Goal: Task Accomplishment & Management: Use online tool/utility

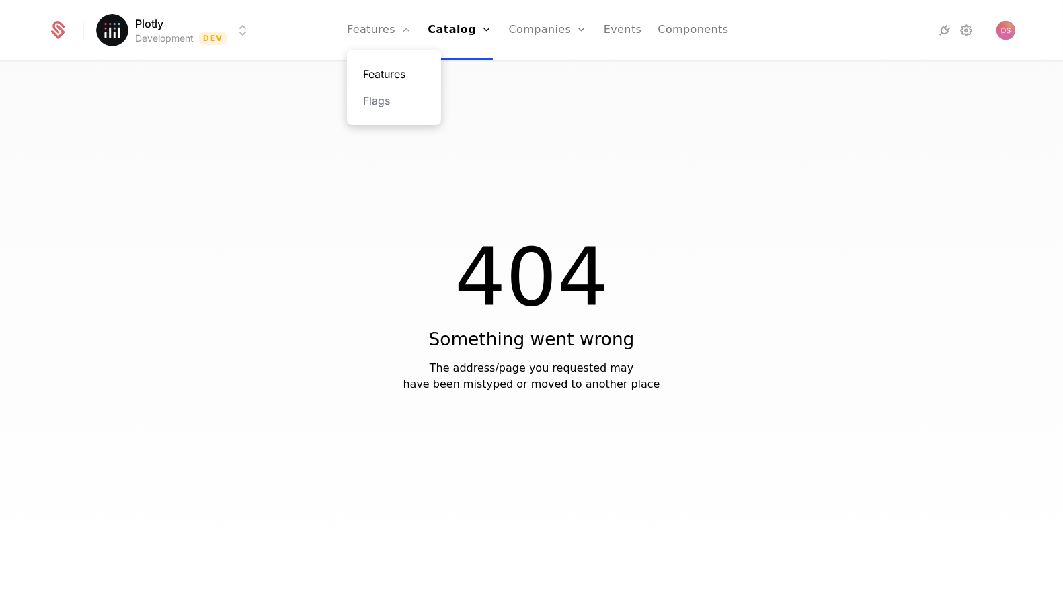
click at [412, 72] on link "Features" at bounding box center [394, 74] width 62 height 16
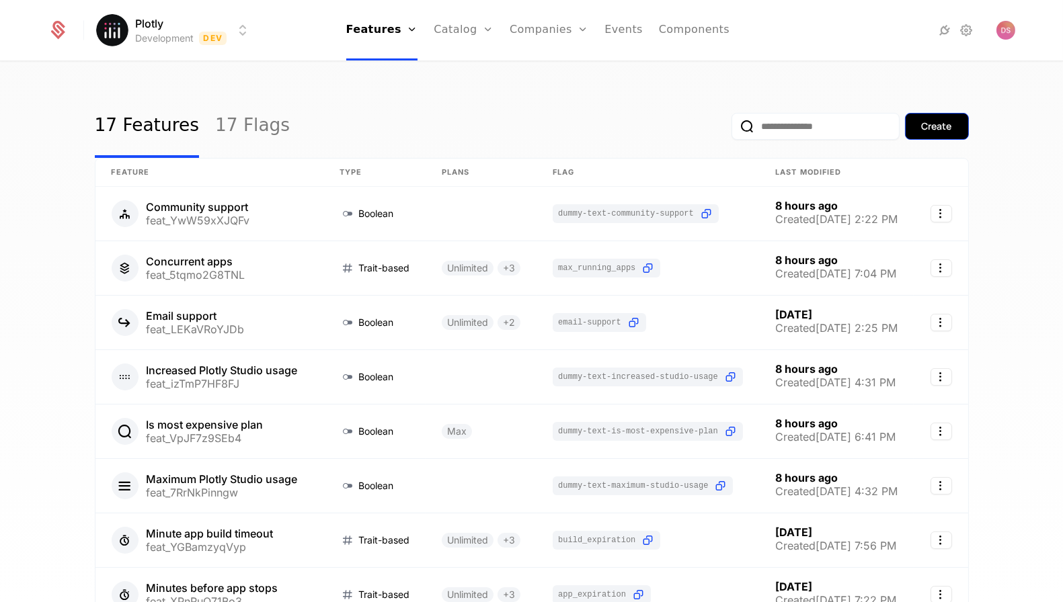
click at [953, 117] on button "Create" at bounding box center [937, 126] width 64 height 27
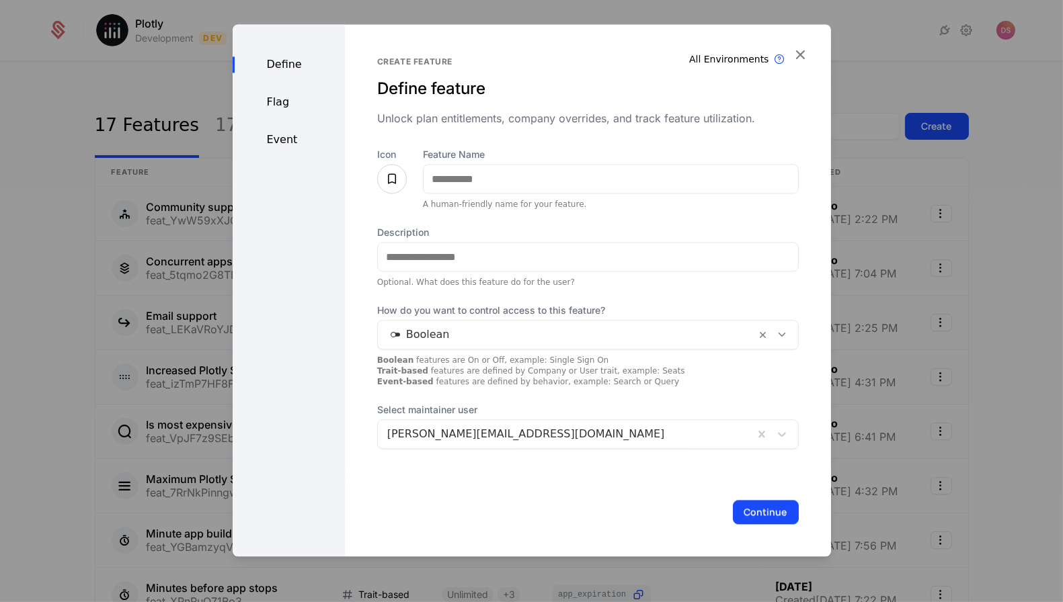
click at [274, 102] on div "Flag" at bounding box center [289, 102] width 112 height 16
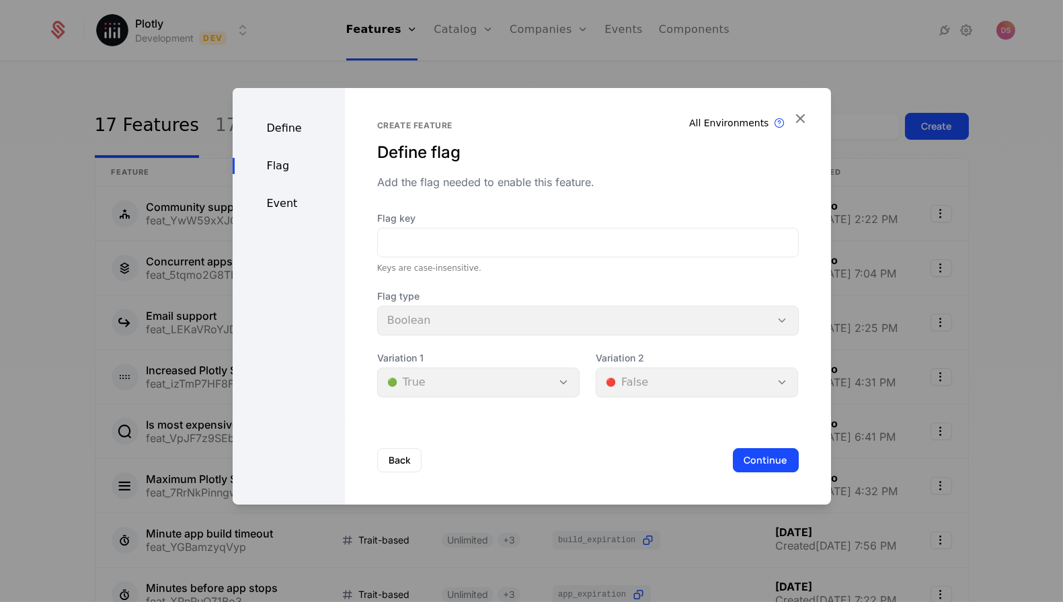
click at [302, 134] on div "Define" at bounding box center [289, 128] width 112 height 16
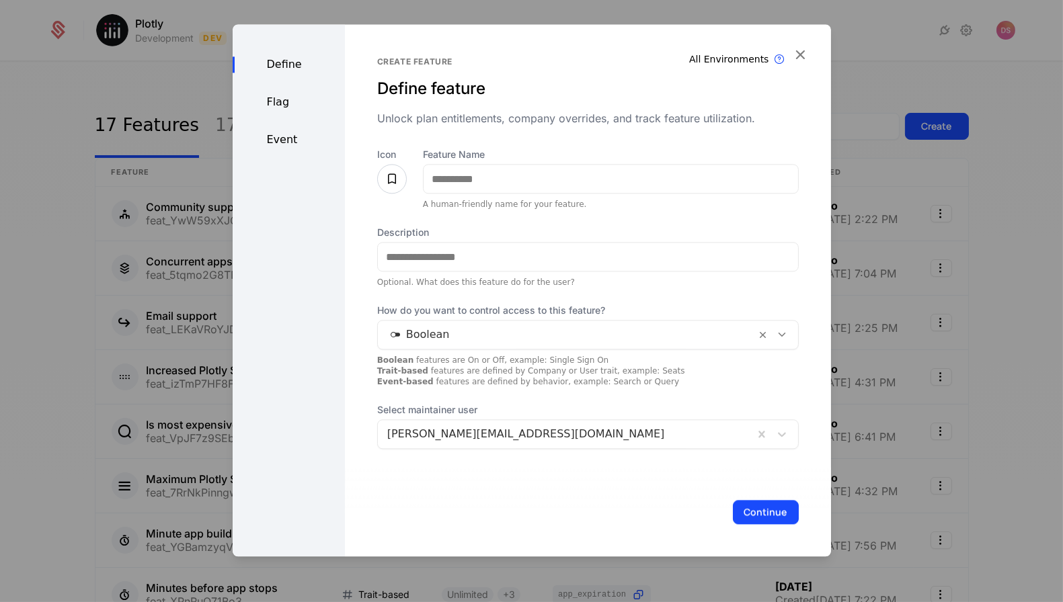
click at [280, 65] on div "Define" at bounding box center [289, 64] width 112 height 16
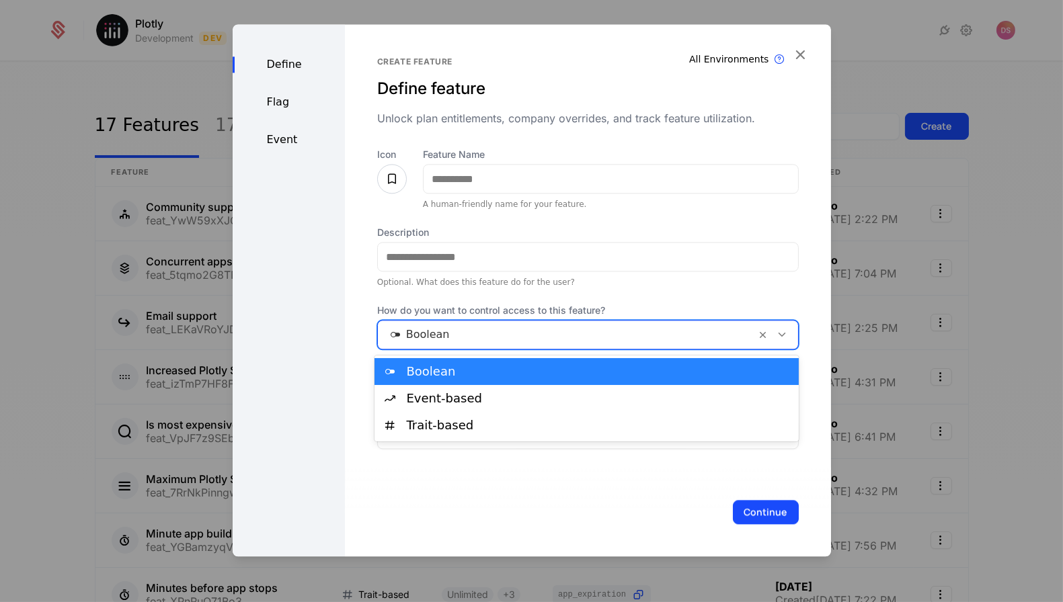
click at [464, 328] on div at bounding box center [567, 334] width 360 height 19
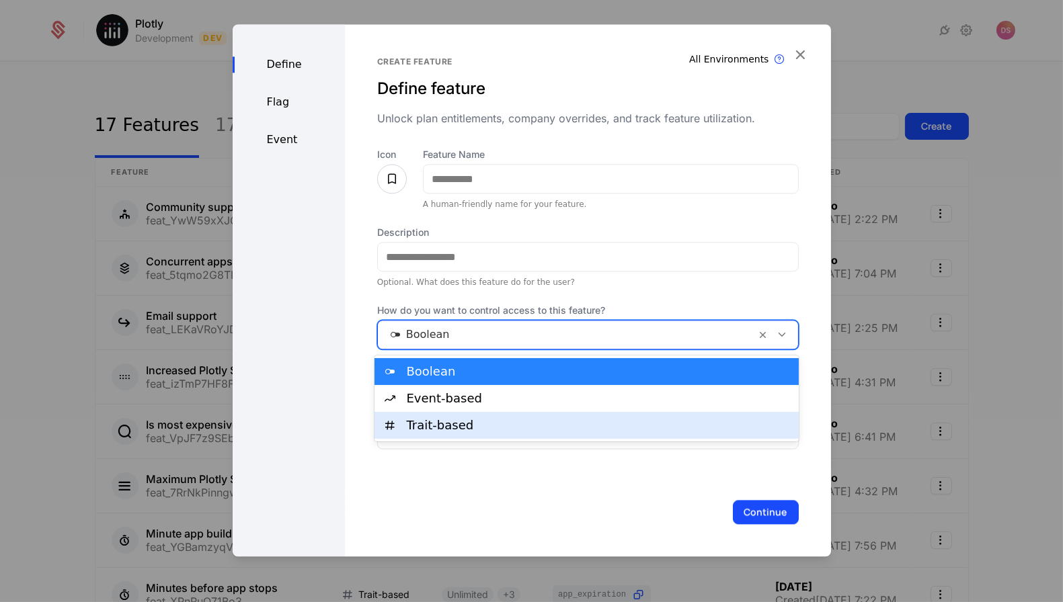
click at [484, 424] on div "Trait-based" at bounding box center [599, 425] width 384 height 12
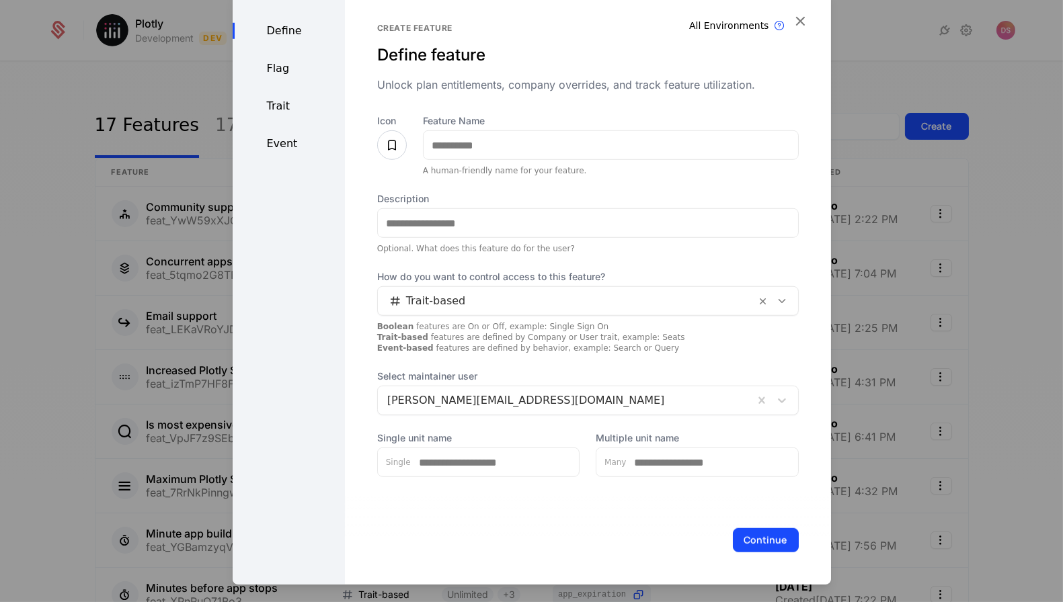
click at [290, 92] on div "Define Flag Trait Event" at bounding box center [289, 288] width 112 height 594
click at [290, 95] on div "Define Flag Trait Event" at bounding box center [289, 288] width 112 height 594
click at [290, 116] on div "Define Flag Trait Event" at bounding box center [289, 288] width 112 height 594
click at [290, 106] on div "Trait" at bounding box center [289, 106] width 112 height 16
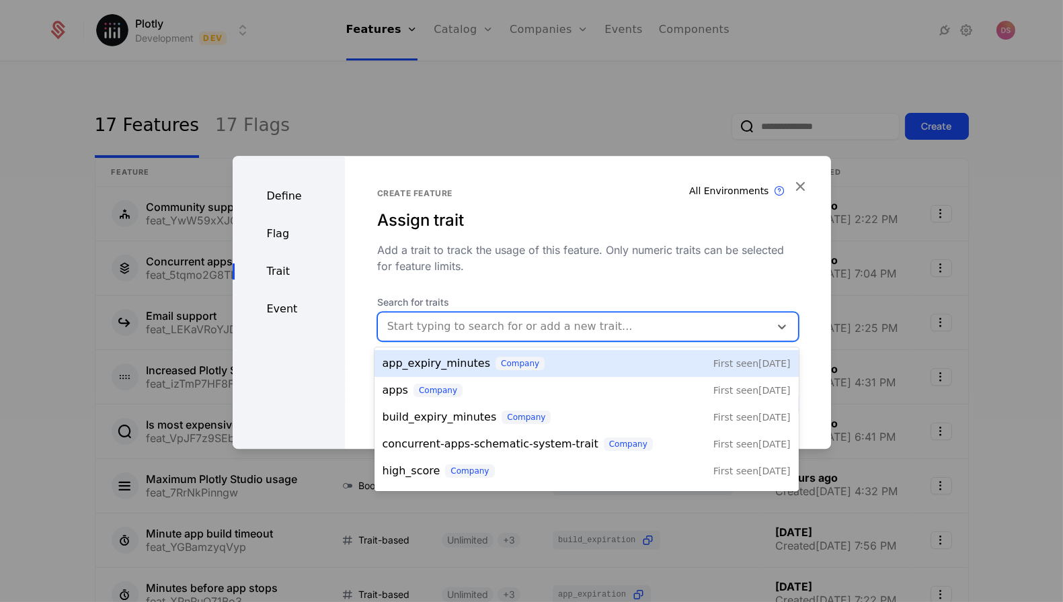
click at [482, 327] on div at bounding box center [573, 326] width 373 height 19
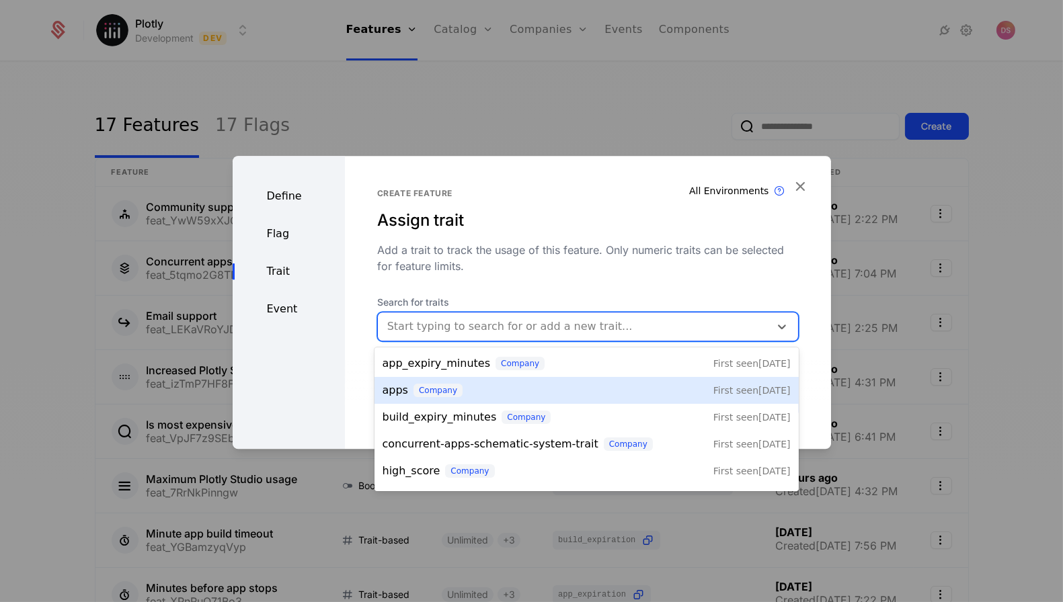
click at [471, 385] on div "apps company First seen [DATE]" at bounding box center [587, 391] width 408 height 16
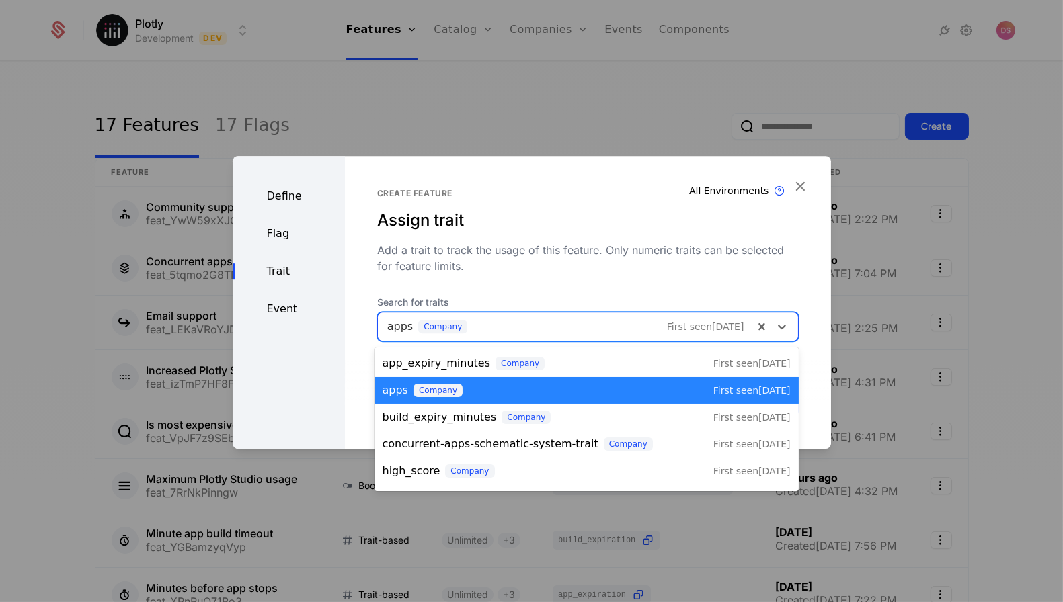
click at [399, 325] on div at bounding box center [565, 326] width 357 height 19
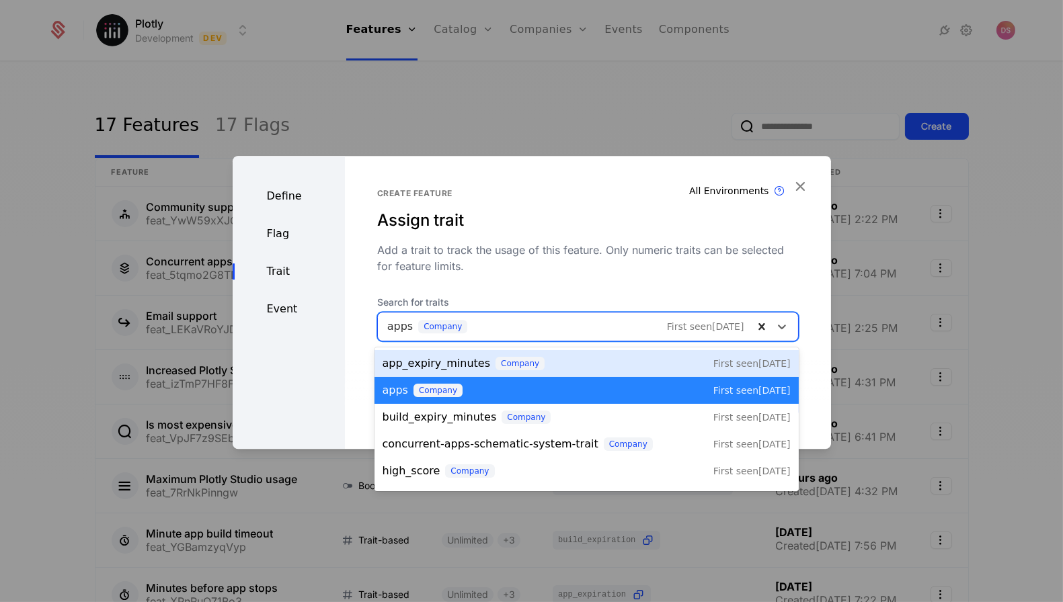
click at [762, 321] on icon at bounding box center [761, 326] width 13 height 13
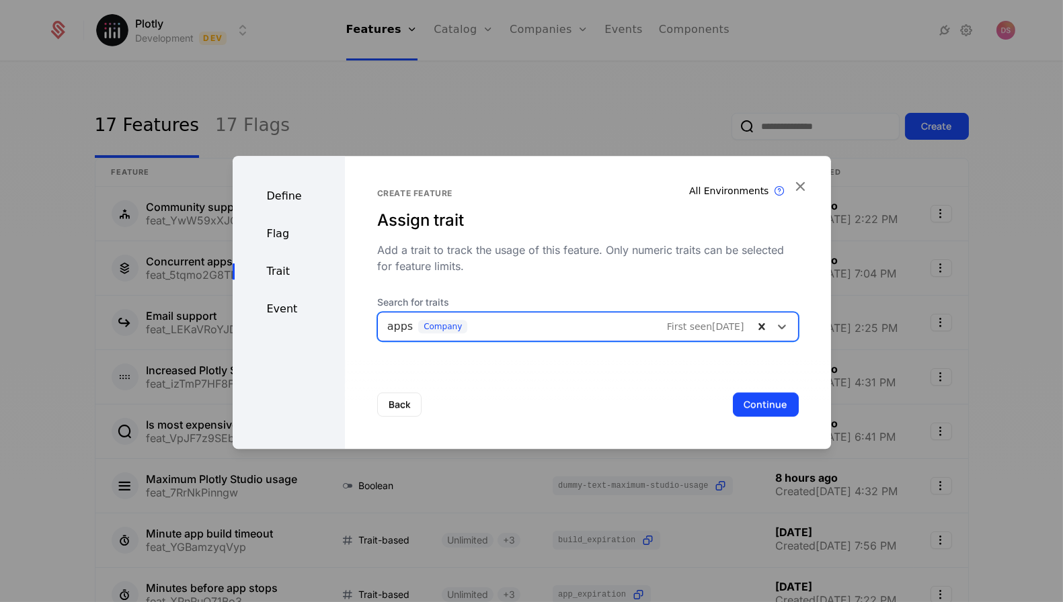
click at [762, 327] on icon at bounding box center [761, 326] width 6 height 7
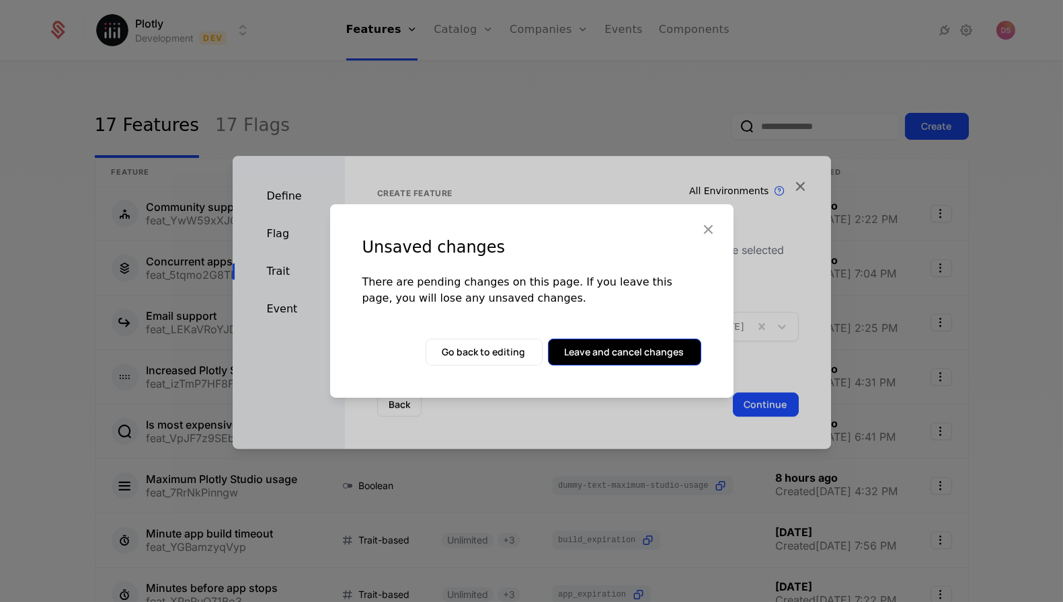
click at [601, 352] on button "Leave and cancel changes" at bounding box center [624, 352] width 153 height 27
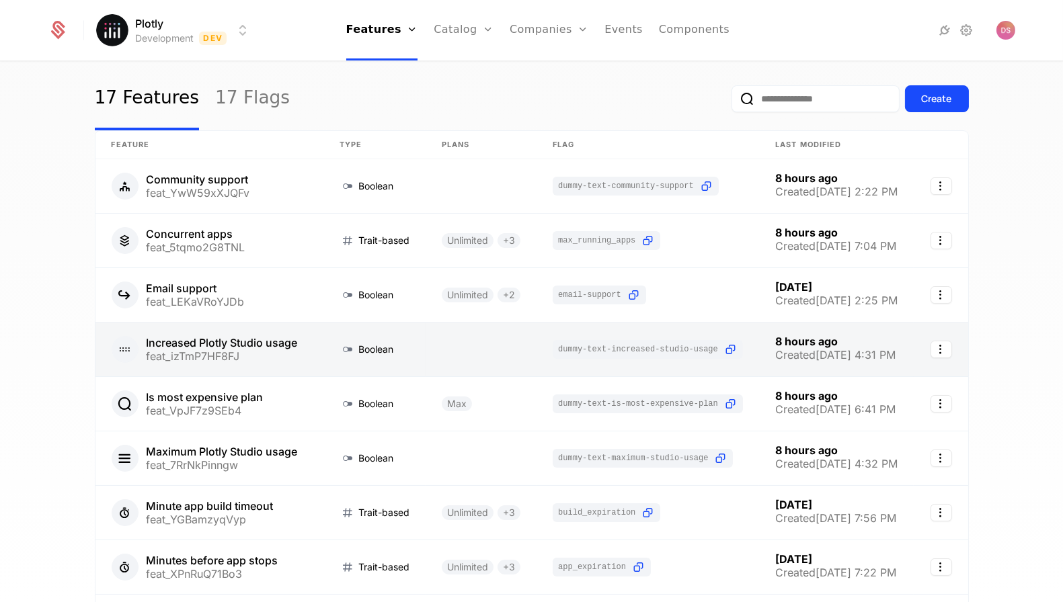
scroll to position [29, 0]
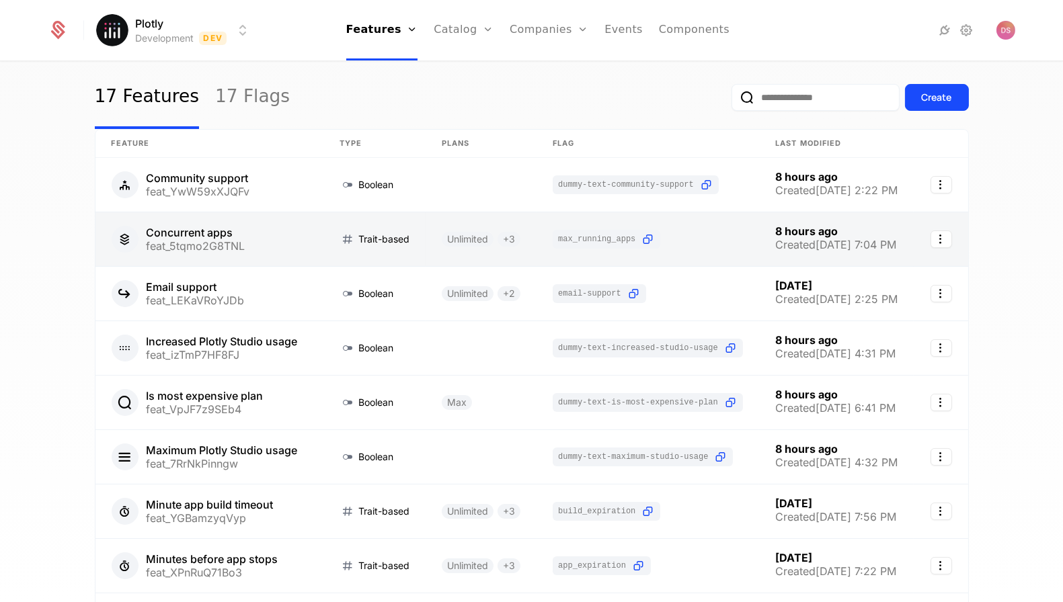
click at [376, 233] on link at bounding box center [374, 239] width 102 height 54
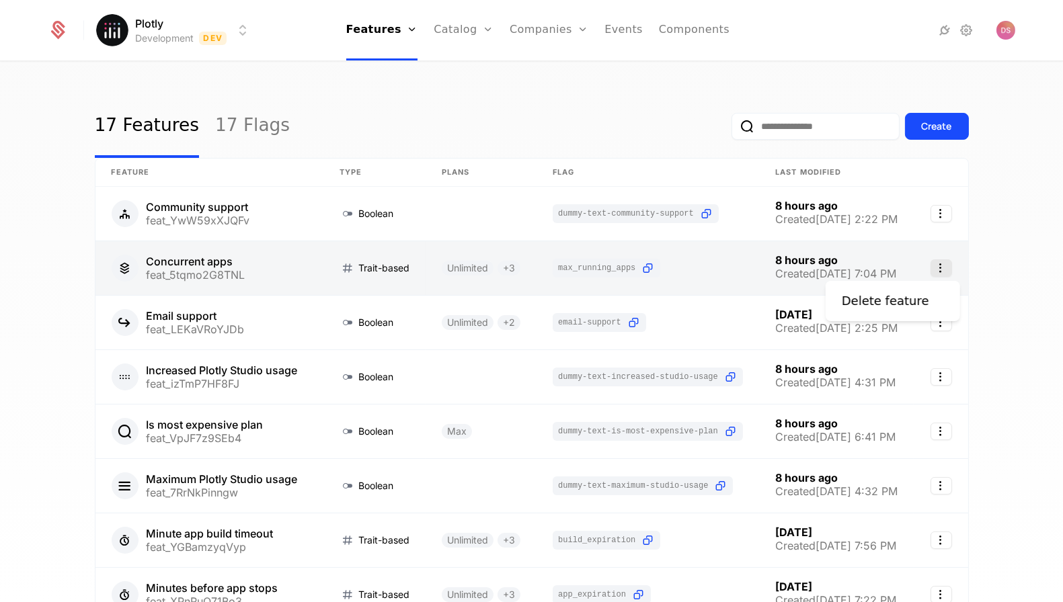
click at [949, 266] on icon "Select action" at bounding box center [941, 267] width 22 height 17
click at [319, 293] on html "Plotly Development Dev Features Features Flags Catalog Plans Add Ons Credits Co…" at bounding box center [531, 301] width 1063 height 602
click at [315, 273] on link at bounding box center [209, 268] width 228 height 54
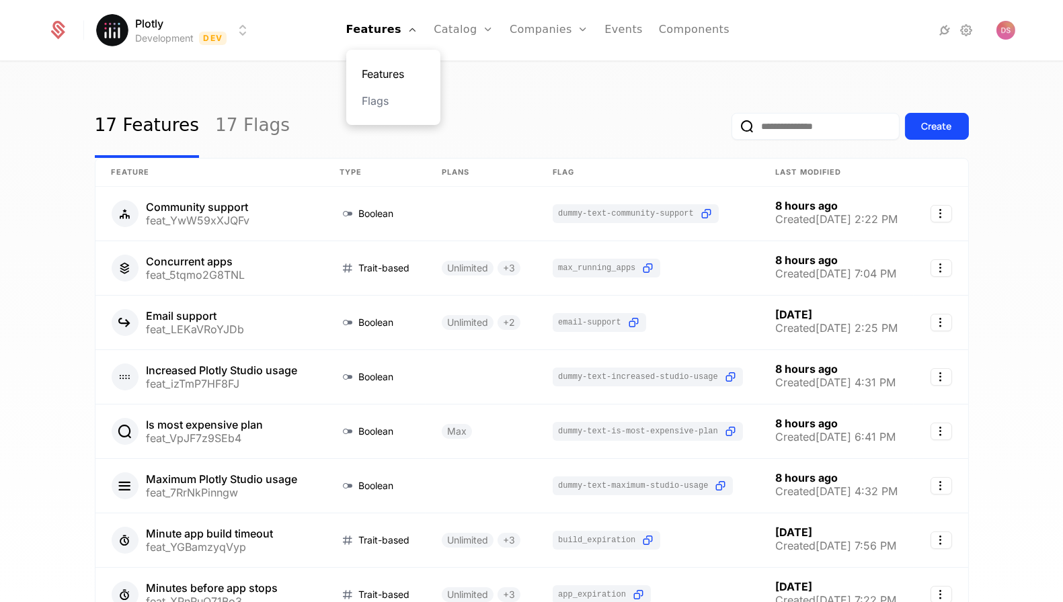
click at [399, 77] on link "Features" at bounding box center [393, 74] width 62 height 16
drag, startPoint x: 930, startPoint y: 130, endPoint x: 432, endPoint y: 32, distance: 508.2
click at [432, 63] on div "Plotly Development Dev Features Features Flags Catalog Plans Add Ons Credits Co…" at bounding box center [531, 337] width 1063 height 548
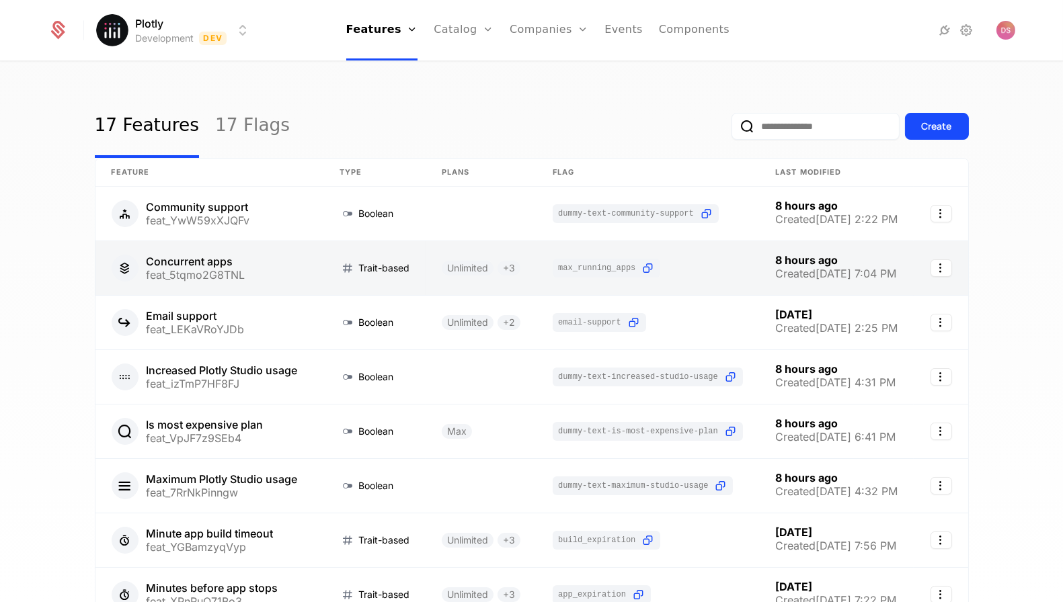
click at [401, 258] on link at bounding box center [374, 268] width 102 height 54
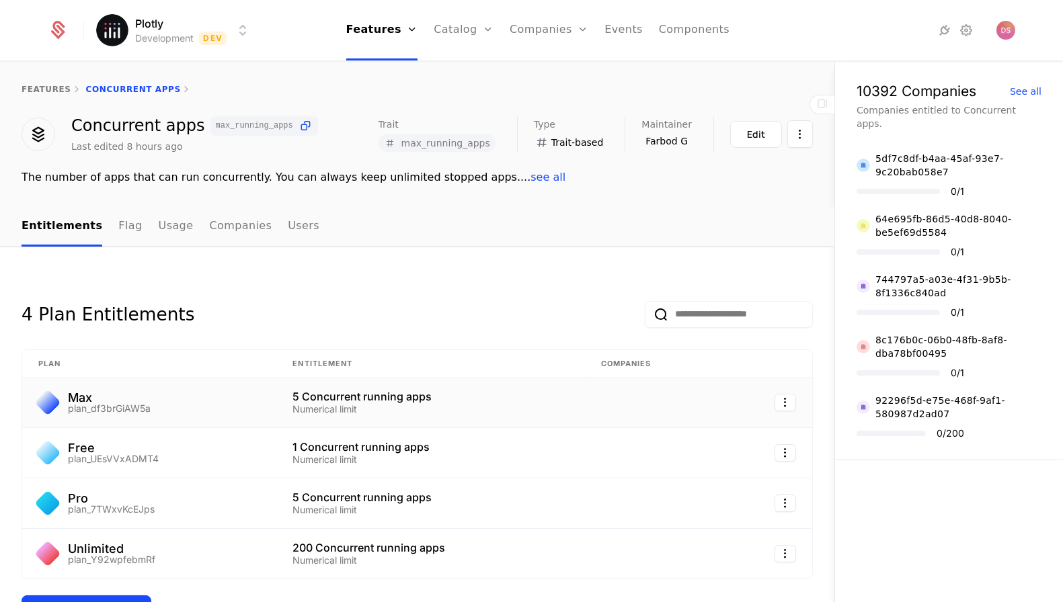
click at [190, 400] on div "Max plan_df3brGiAW5a" at bounding box center [149, 403] width 222 height 22
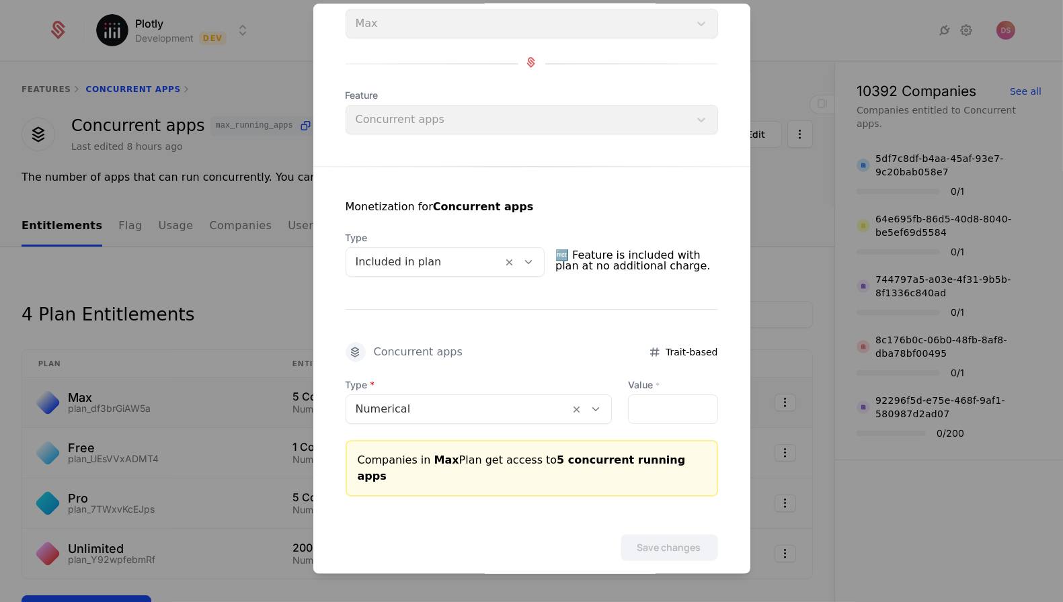
scroll to position [104, 0]
